Goal: Navigation & Orientation: Find specific page/section

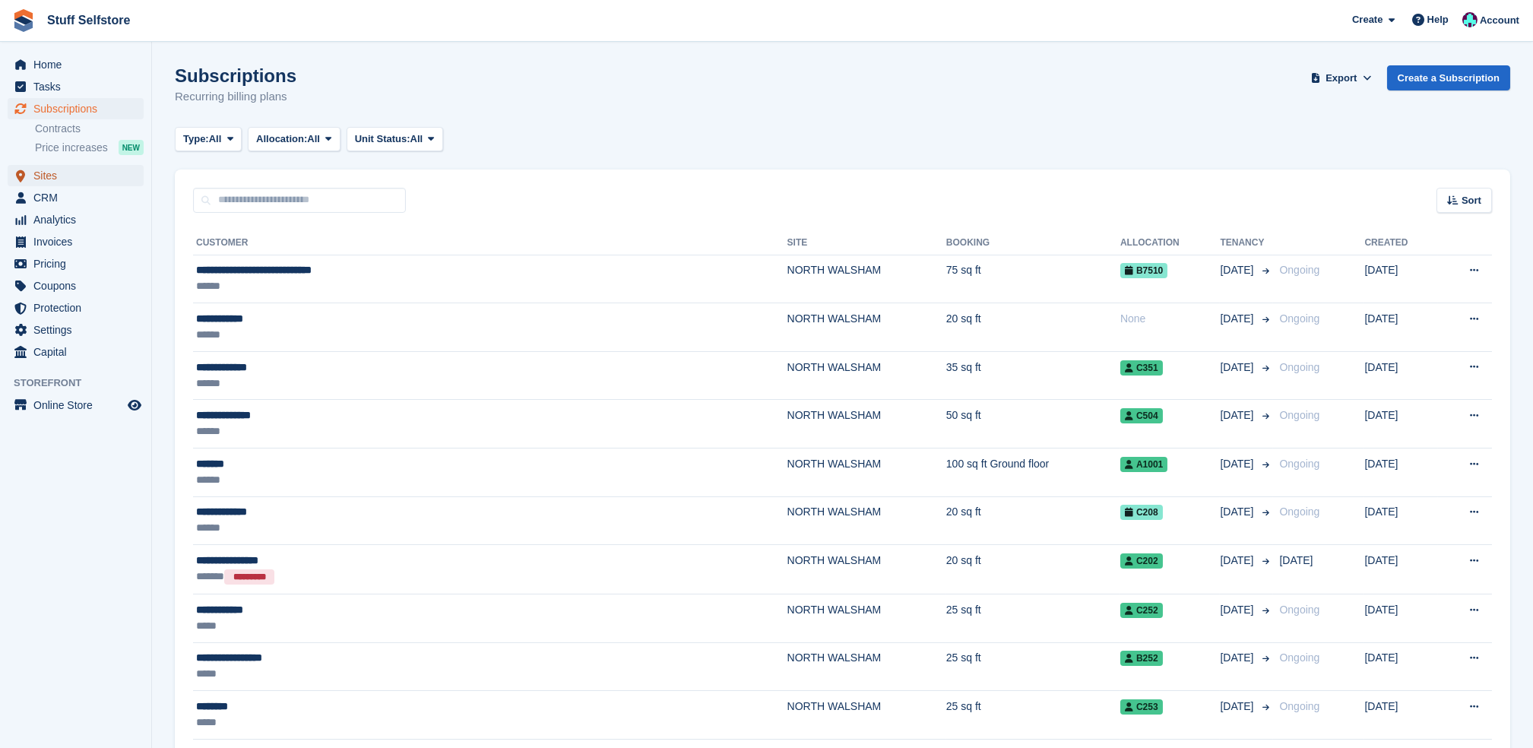
click at [82, 171] on span "Sites" at bounding box center [78, 175] width 91 height 21
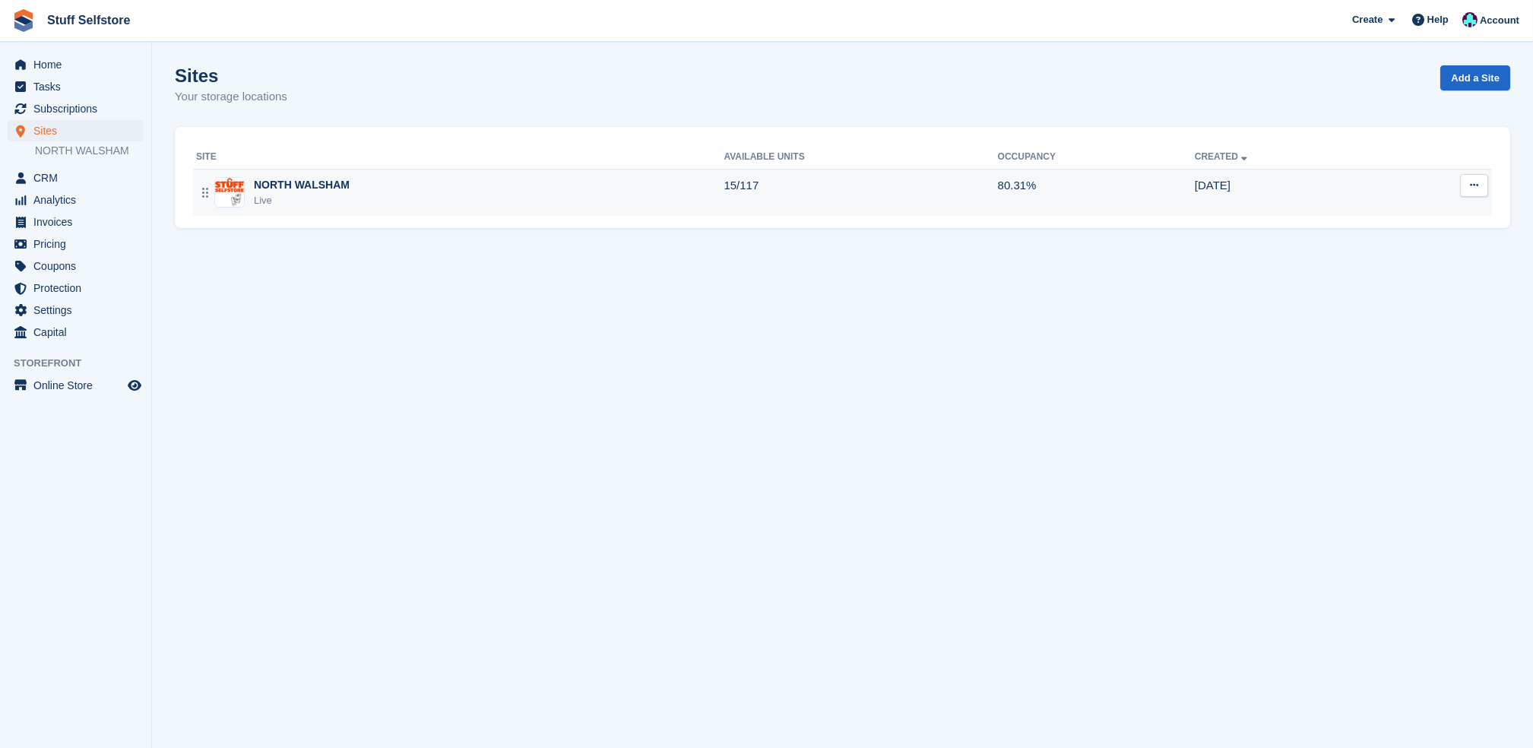
click at [782, 198] on td "15/117" at bounding box center [861, 192] width 274 height 47
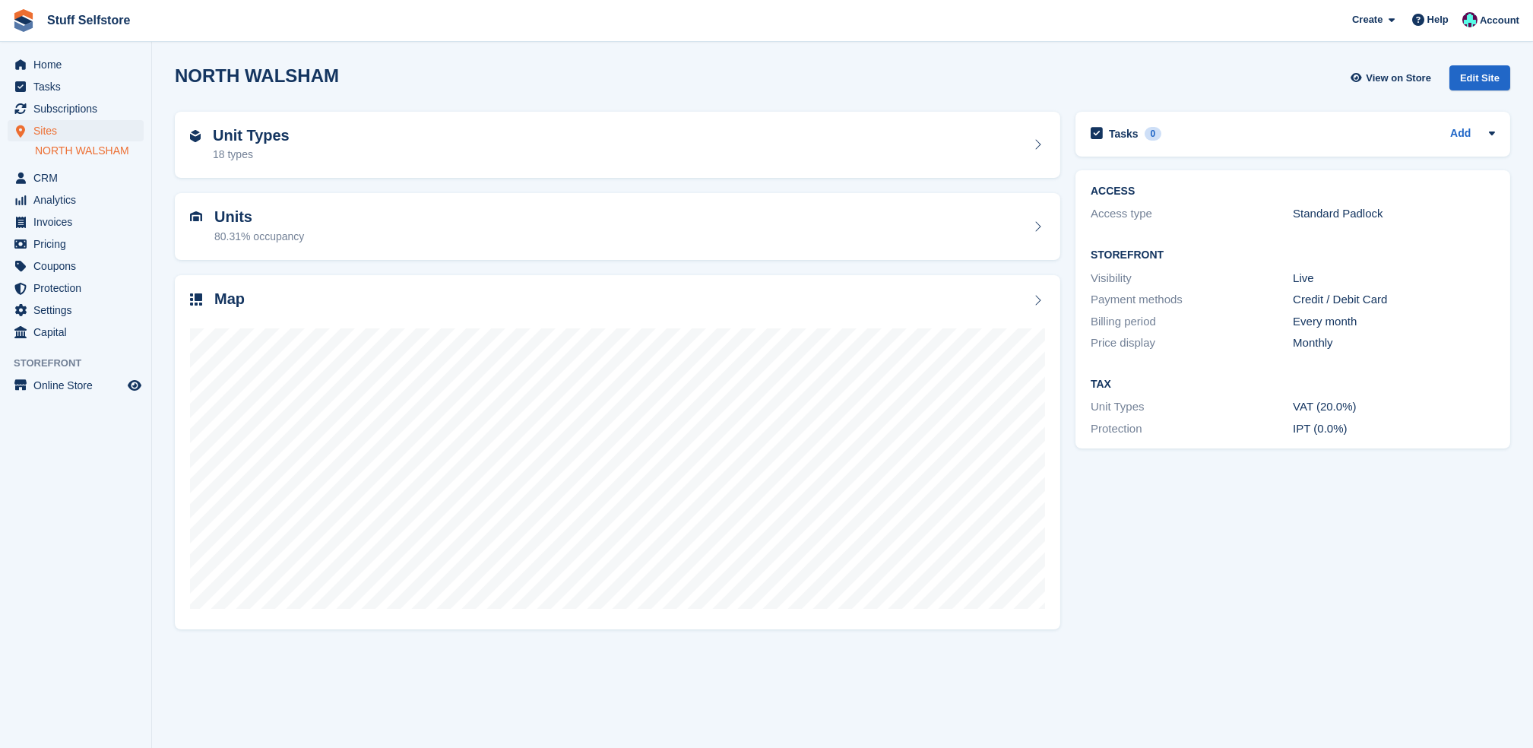
click at [782, 198] on div "Units 80.31% occupancy" at bounding box center [618, 226] width 886 height 67
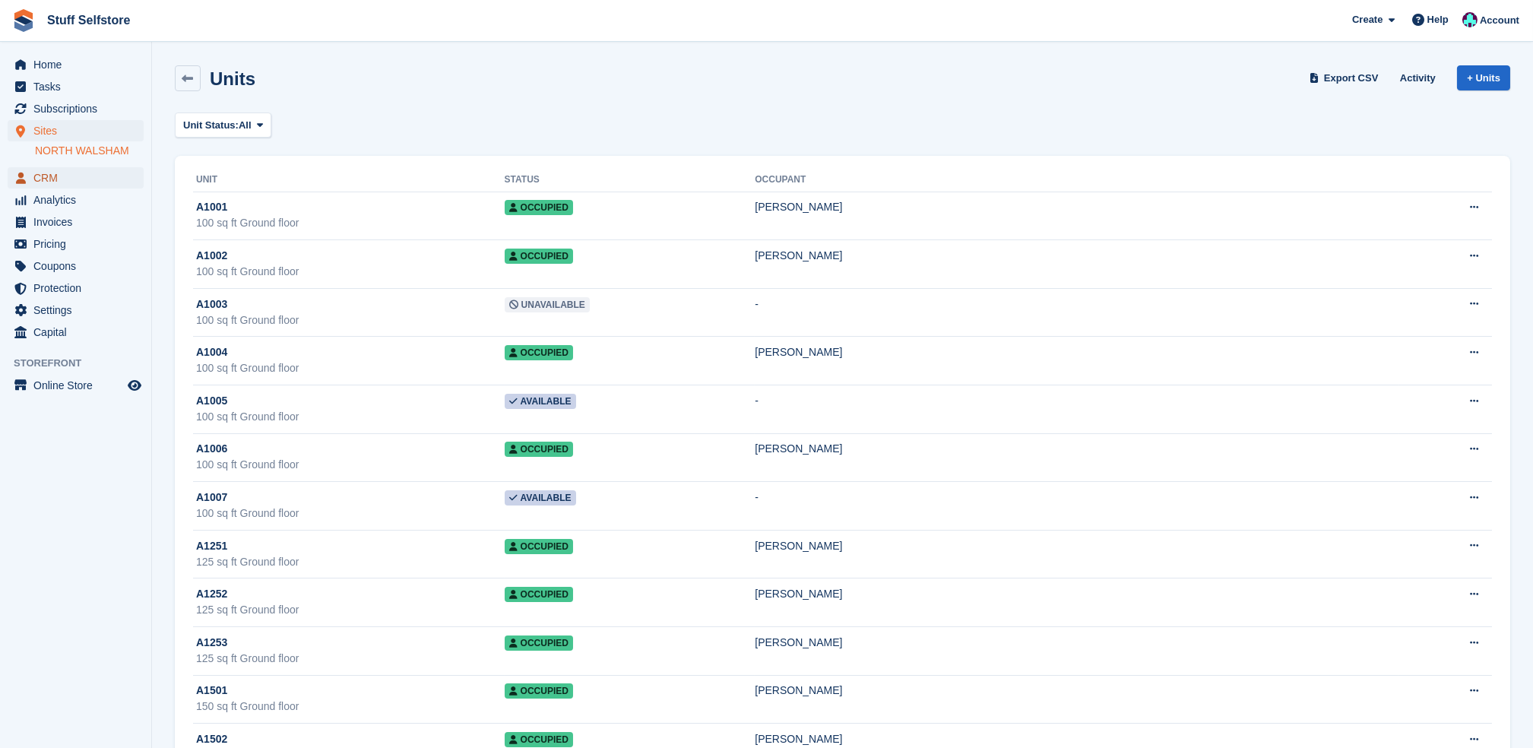
click at [90, 172] on span "CRM" at bounding box center [78, 177] width 91 height 21
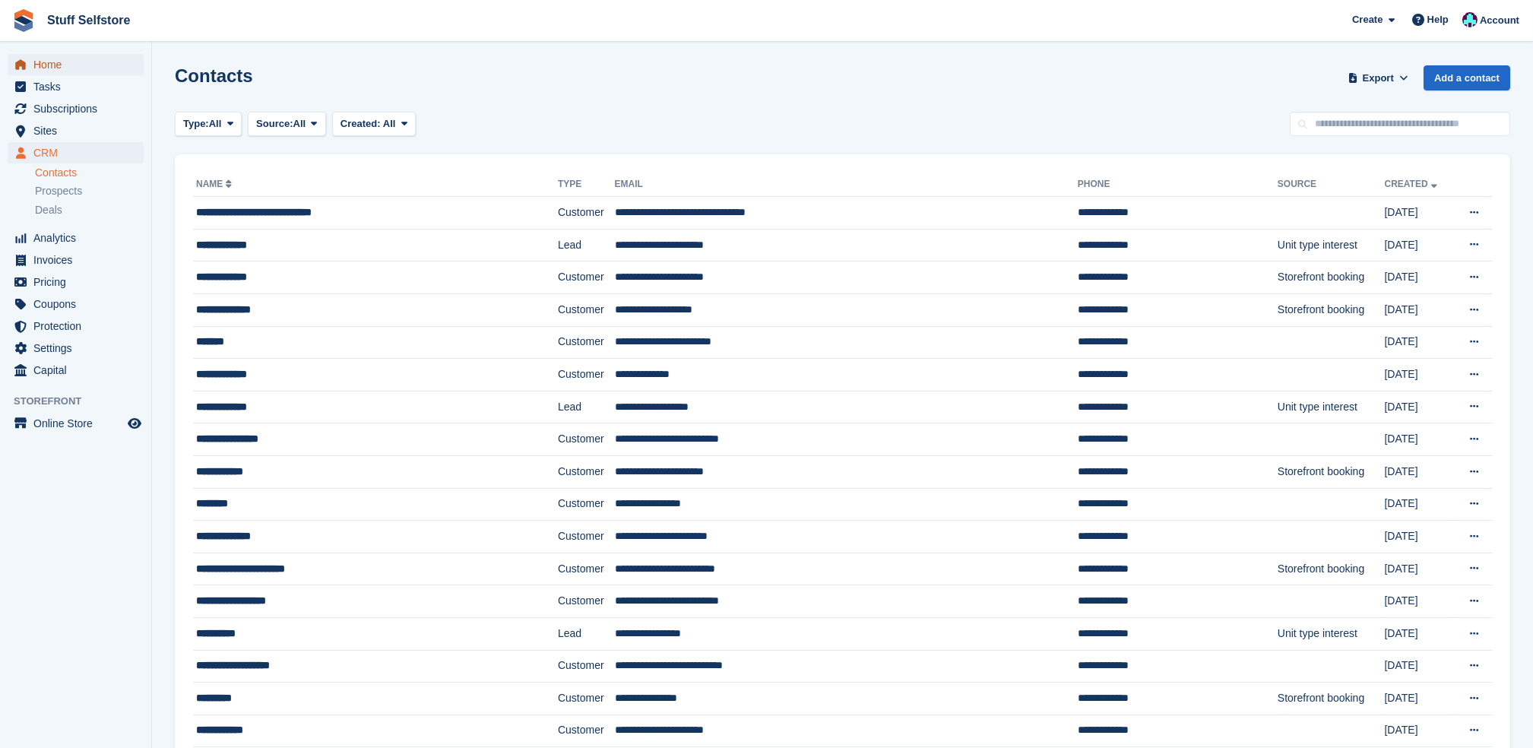
click at [100, 67] on span "Home" at bounding box center [78, 64] width 91 height 21
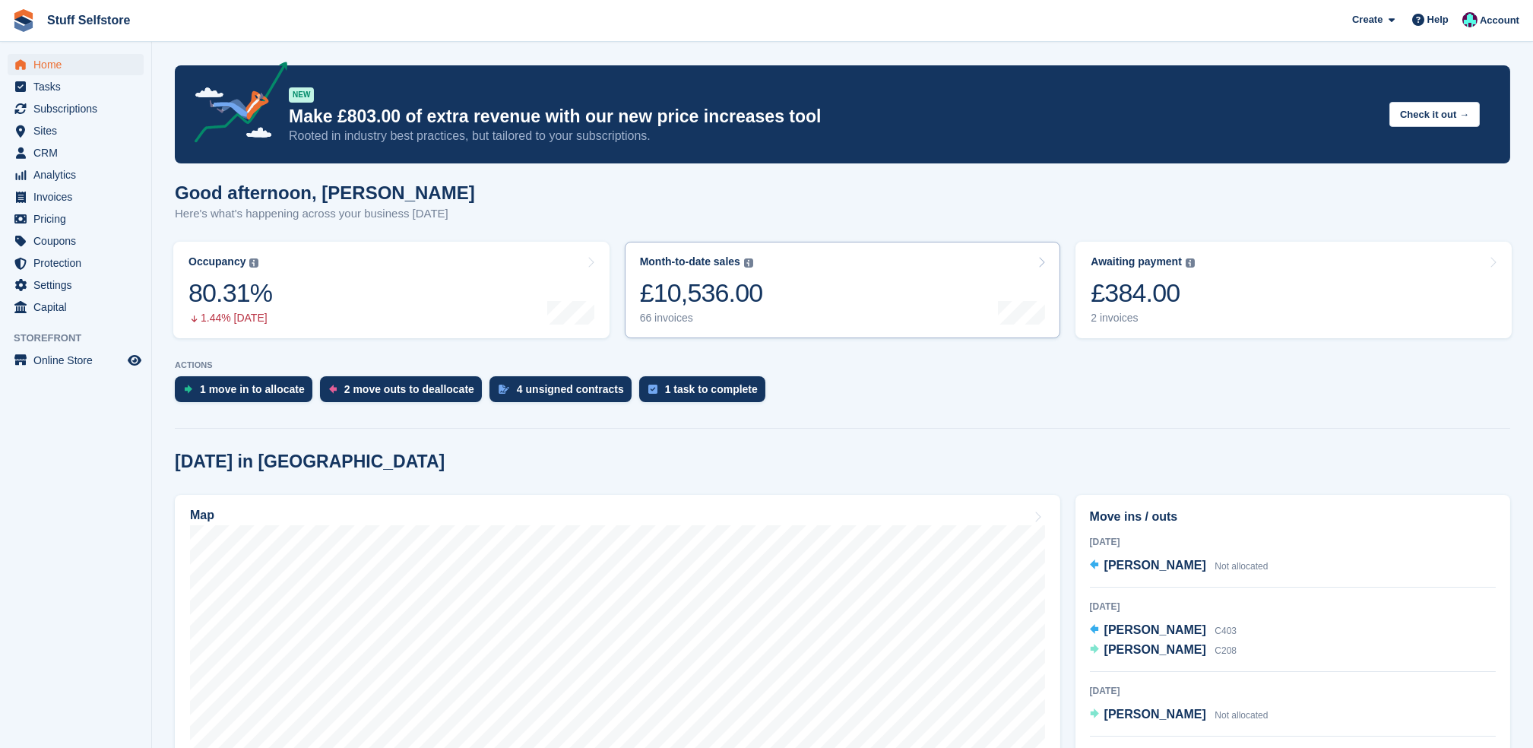
click at [797, 290] on link "Month-to-date sales The sum of all finalised invoices generated this month to d…" at bounding box center [843, 290] width 436 height 97
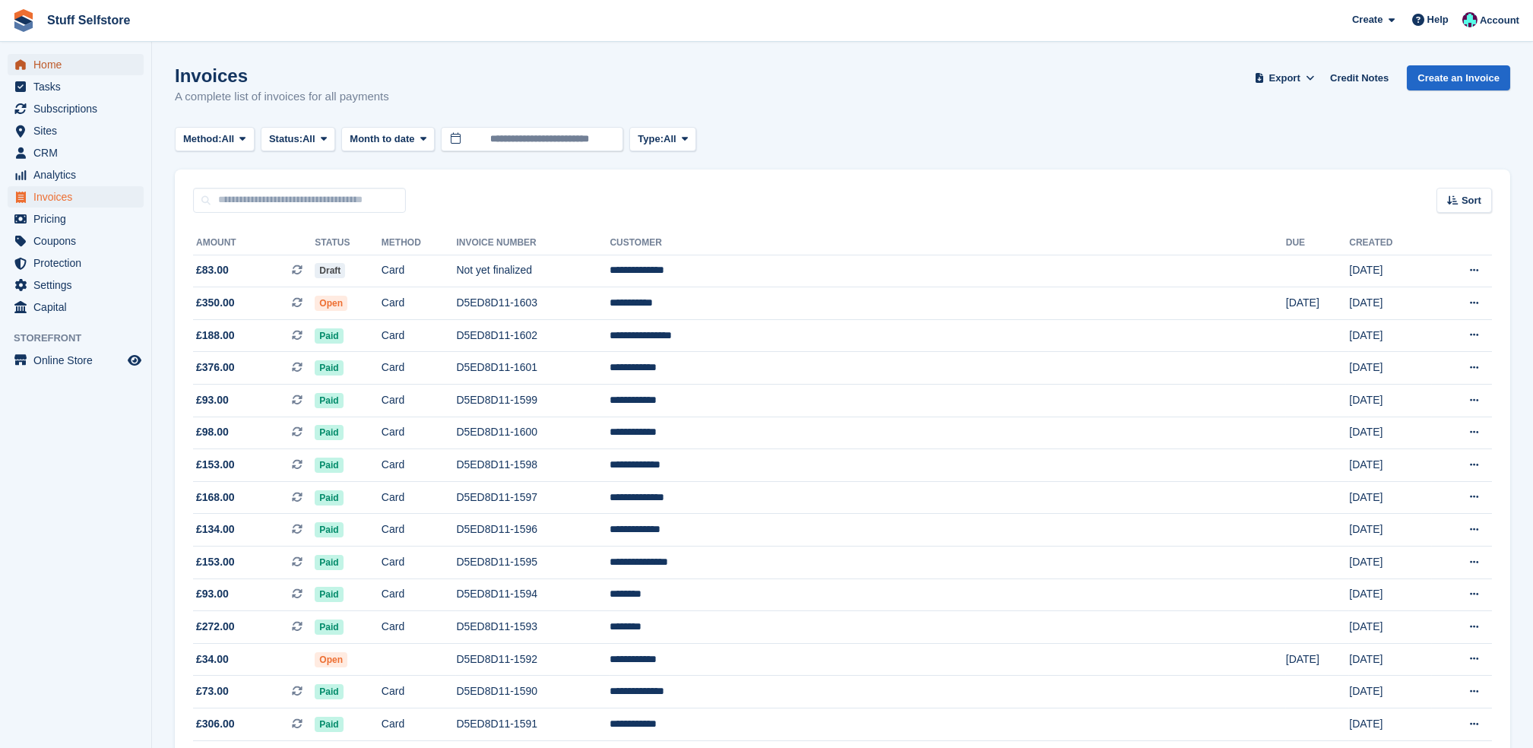
click at [68, 58] on span "Home" at bounding box center [78, 64] width 91 height 21
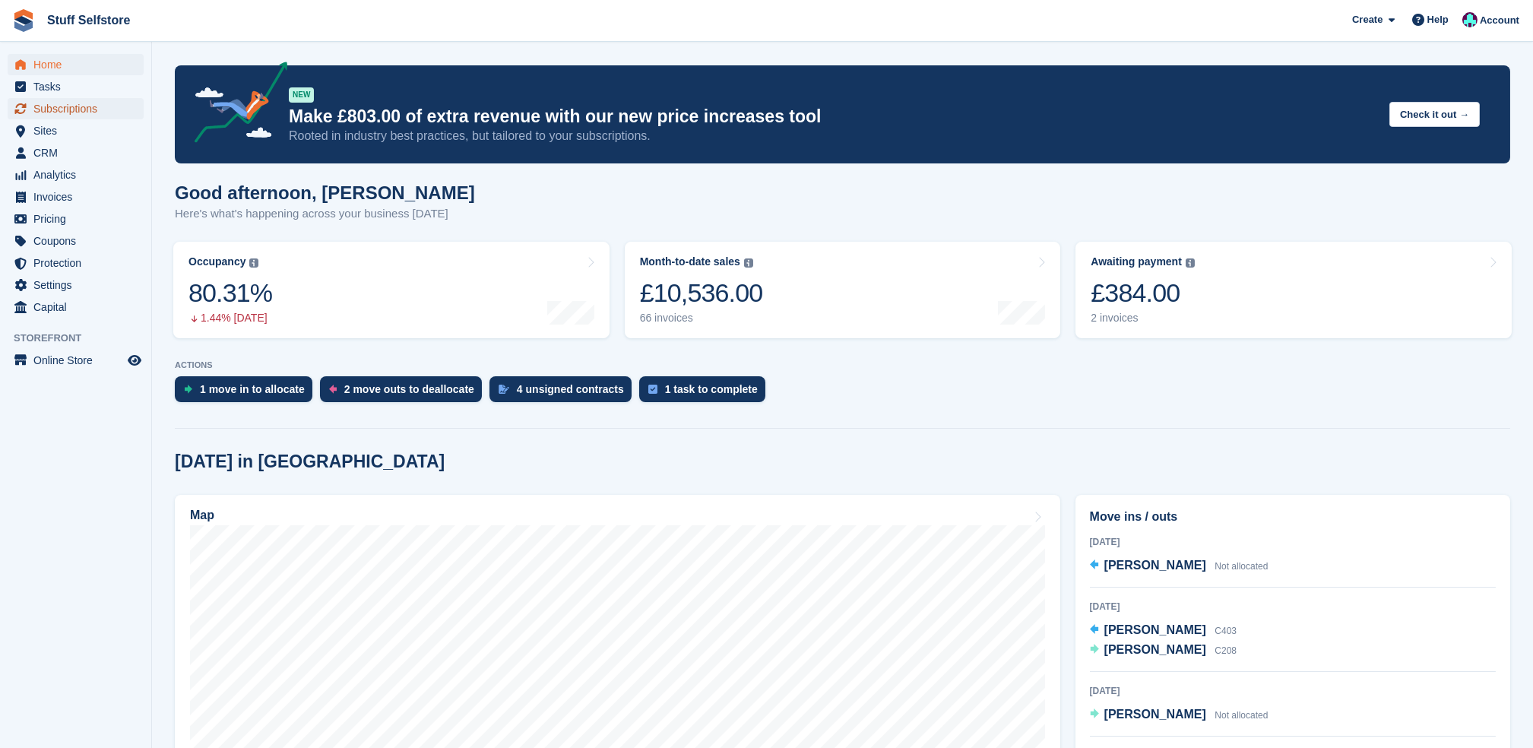
click at [114, 102] on span "Subscriptions" at bounding box center [78, 108] width 91 height 21
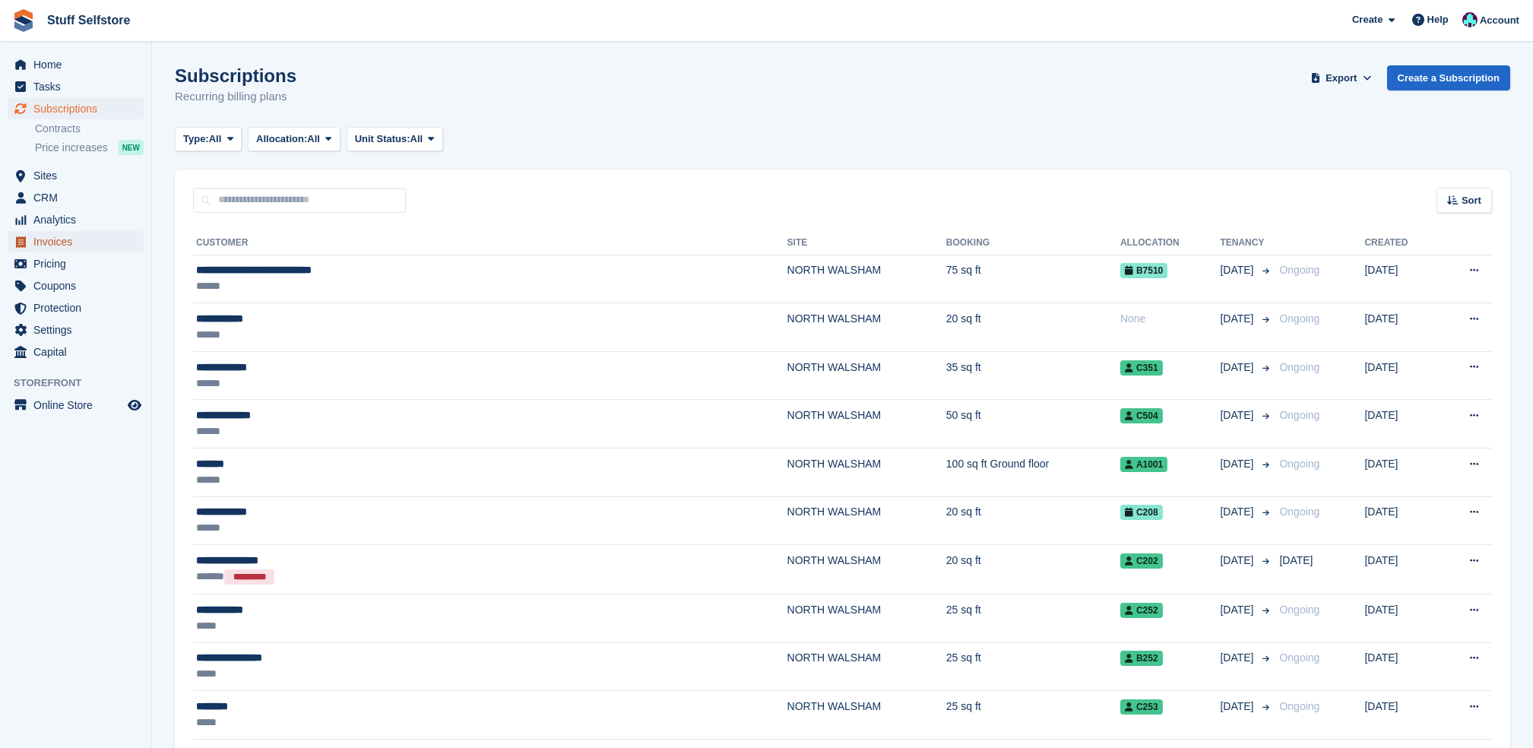
click at [82, 239] on span "Invoices" at bounding box center [78, 241] width 91 height 21
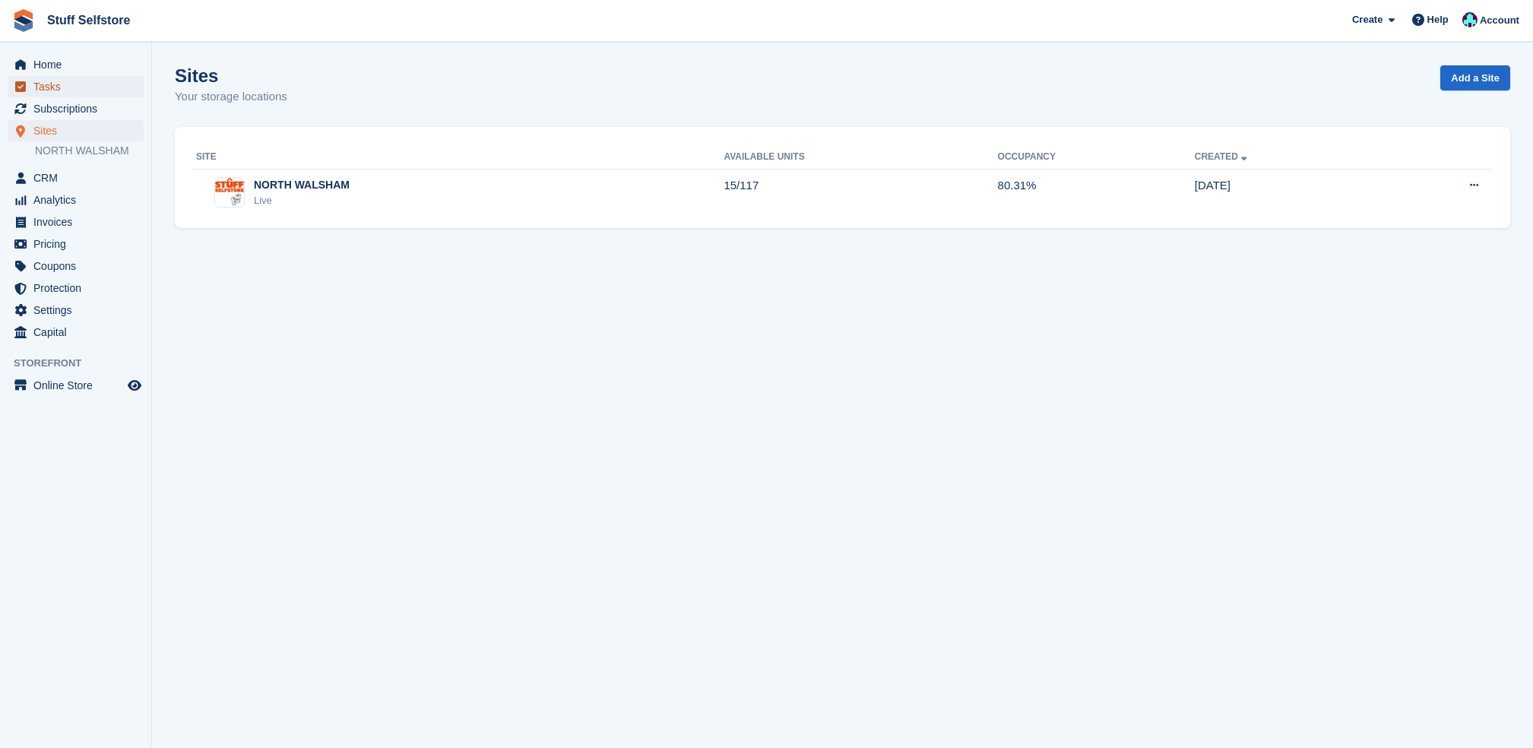
click at [58, 93] on span "Tasks" at bounding box center [78, 86] width 91 height 21
